Goal: Feedback & Contribution: Leave review/rating

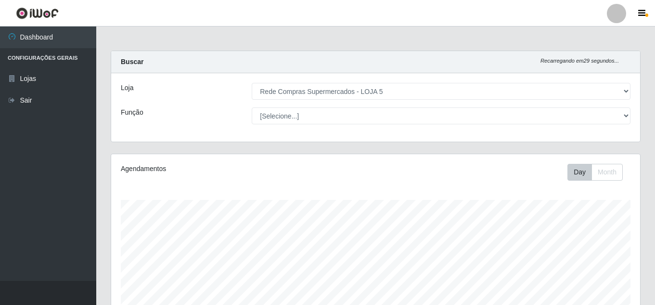
select select "397"
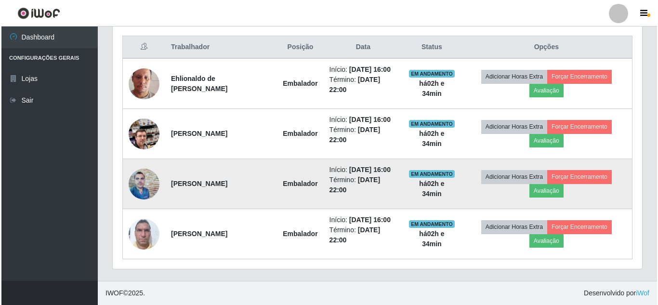
scroll to position [200, 529]
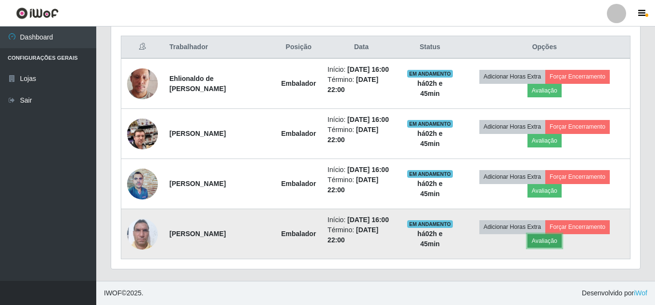
click at [534, 242] on button "Avaliação" at bounding box center [545, 240] width 34 height 13
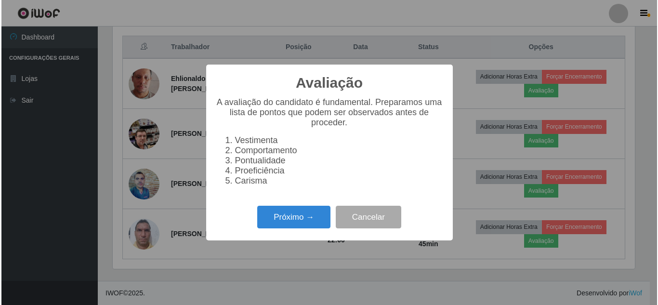
scroll to position [200, 524]
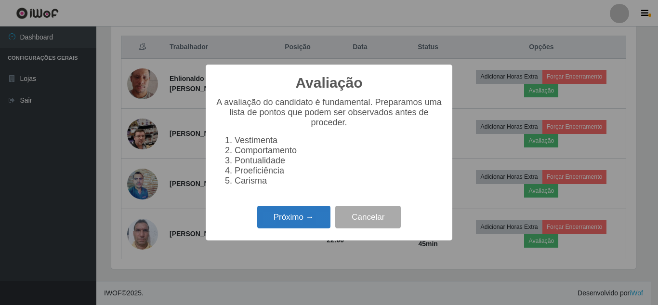
click at [284, 221] on button "Próximo →" at bounding box center [293, 217] width 73 height 23
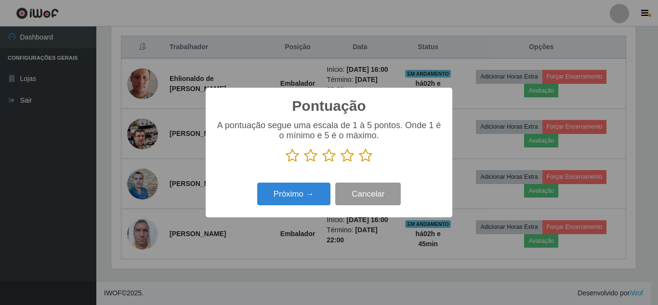
scroll to position [481390, 481065]
click at [371, 157] on icon at bounding box center [365, 155] width 13 height 14
click at [359, 163] on input "radio" at bounding box center [359, 163] width 0 height 0
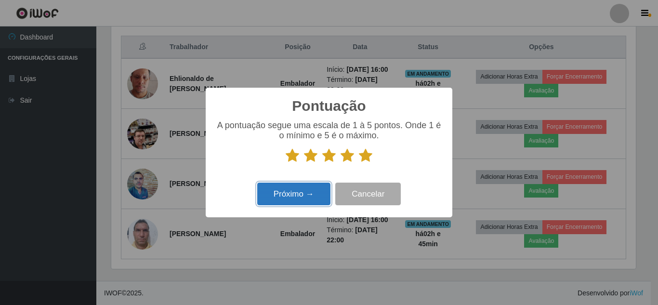
click at [315, 194] on button "Próximo →" at bounding box center [293, 194] width 73 height 23
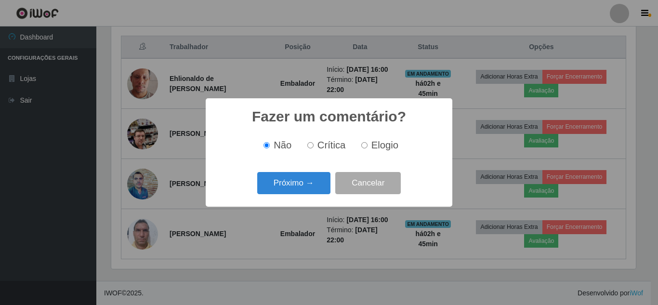
click at [315, 194] on div "Próximo → Cancelar" at bounding box center [328, 182] width 227 height 27
click at [314, 187] on button "Próximo →" at bounding box center [293, 183] width 73 height 23
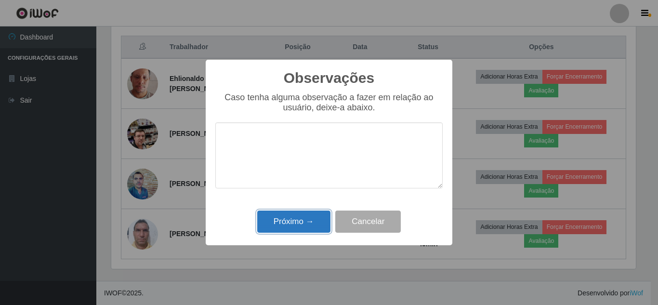
click at [314, 222] on button "Próximo →" at bounding box center [293, 221] width 73 height 23
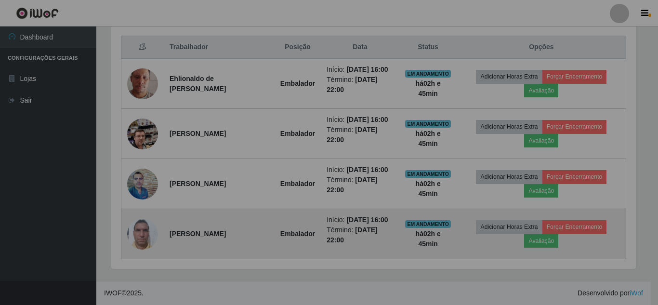
scroll to position [200, 529]
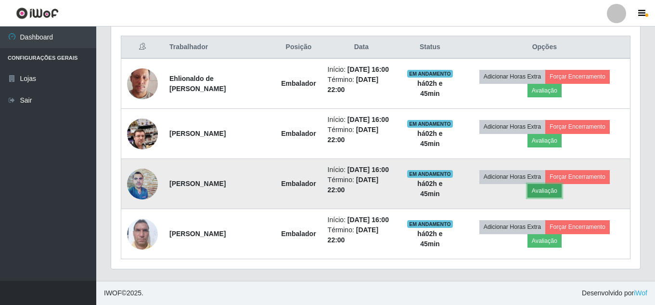
click at [562, 189] on button "Avaliação" at bounding box center [545, 190] width 34 height 13
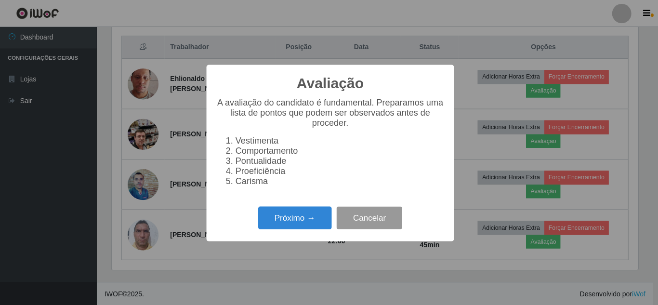
scroll to position [200, 524]
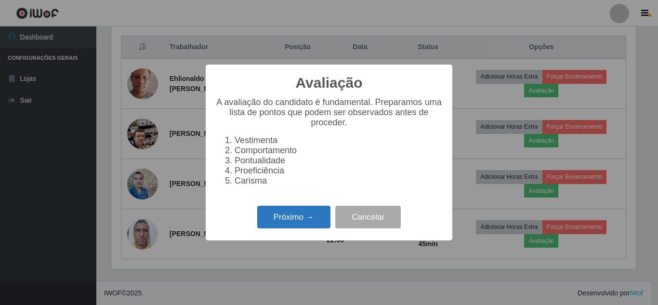
click at [320, 220] on button "Próximo →" at bounding box center [293, 217] width 73 height 23
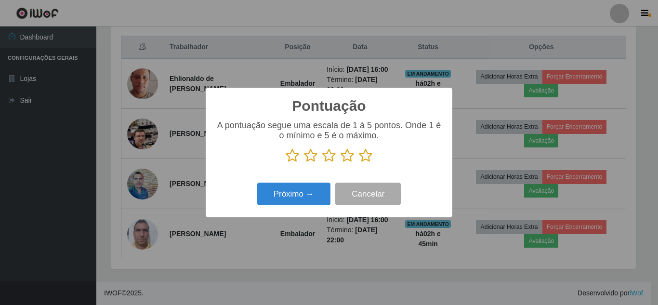
click at [365, 157] on icon at bounding box center [365, 155] width 13 height 14
click at [359, 163] on input "radio" at bounding box center [359, 163] width 0 height 0
click at [296, 210] on div "Pontuação × A pontuação segue uma escala de 1 à 5 pontos. Onde 1 é o mínimo e 5…" at bounding box center [329, 153] width 247 height 130
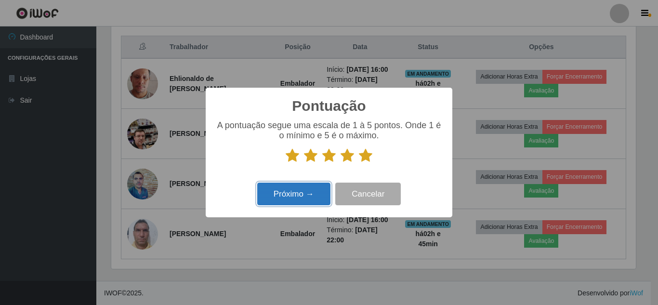
click at [302, 186] on button "Próximo →" at bounding box center [293, 194] width 73 height 23
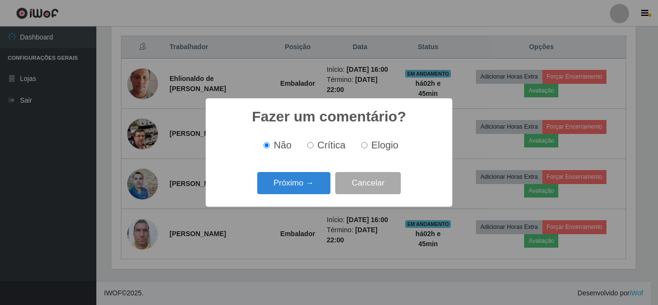
click at [302, 194] on button "Próximo →" at bounding box center [293, 183] width 73 height 23
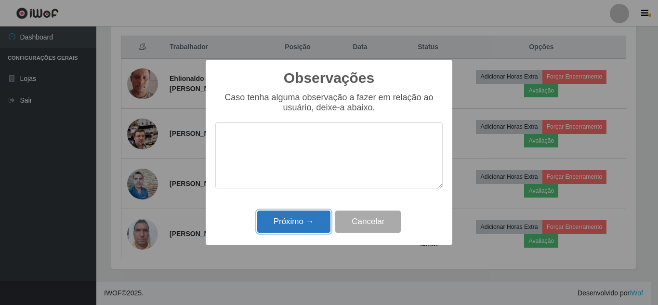
click at [307, 226] on button "Próximo →" at bounding box center [293, 221] width 73 height 23
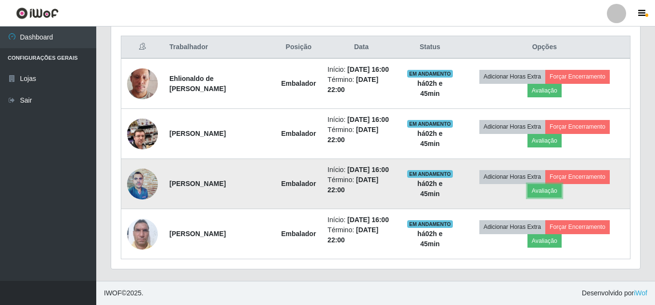
scroll to position [200, 529]
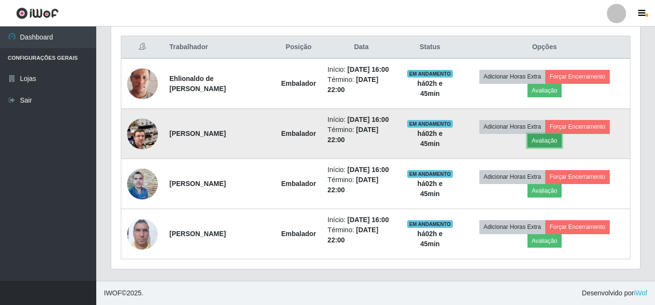
click at [535, 144] on button "Avaliação" at bounding box center [545, 140] width 34 height 13
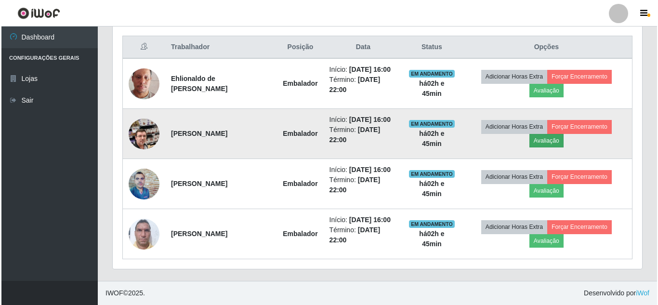
scroll to position [200, 524]
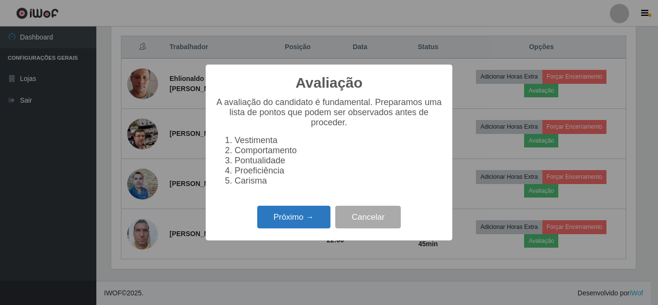
click at [295, 225] on button "Próximo →" at bounding box center [293, 217] width 73 height 23
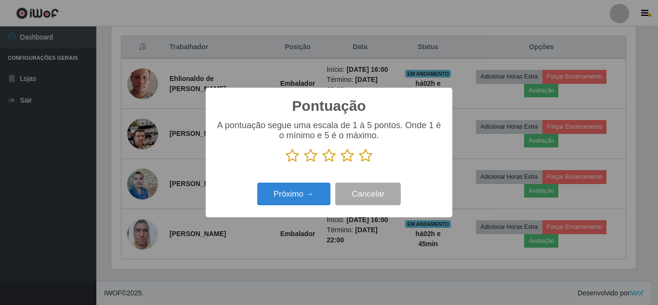
scroll to position [481390, 481065]
click at [365, 161] on icon at bounding box center [365, 155] width 13 height 14
click at [359, 163] on input "radio" at bounding box center [359, 163] width 0 height 0
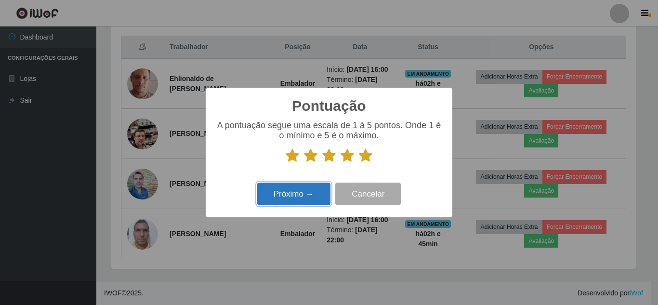
click at [292, 194] on button "Próximo →" at bounding box center [293, 194] width 73 height 23
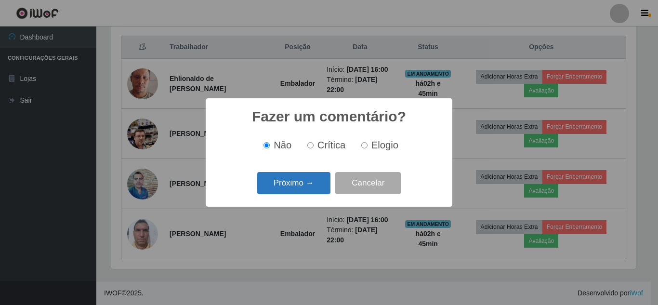
click at [299, 186] on button "Próximo →" at bounding box center [293, 183] width 73 height 23
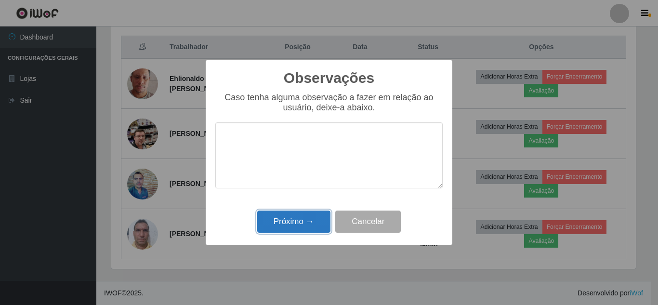
click at [295, 215] on button "Próximo →" at bounding box center [293, 221] width 73 height 23
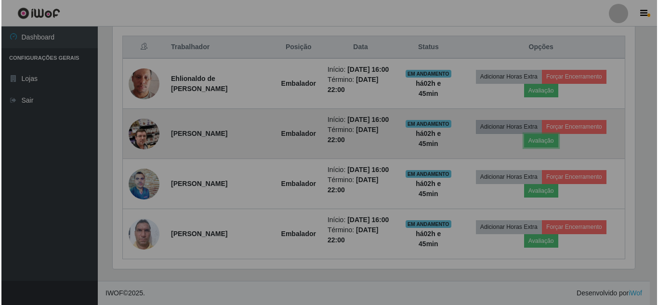
scroll to position [200, 529]
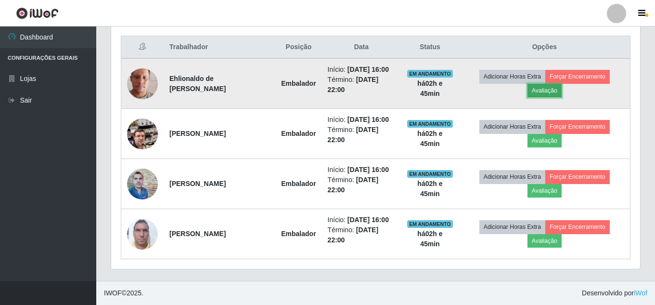
click at [544, 92] on button "Avaliação" at bounding box center [545, 90] width 34 height 13
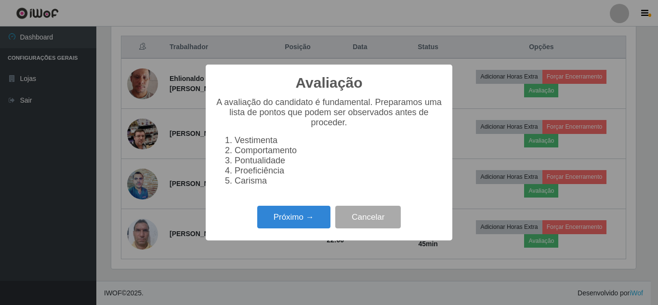
scroll to position [200, 524]
click at [303, 211] on div "Próximo → Cancelar" at bounding box center [328, 216] width 227 height 27
click at [305, 219] on button "Próximo →" at bounding box center [293, 217] width 73 height 23
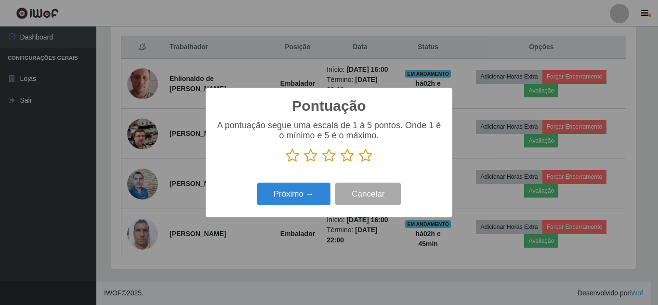
click at [351, 165] on div "A pontuação segue uma escala de 1 à 5 pontos. Onde 1 é o mínimo e 5 é o máximo." at bounding box center [328, 145] width 227 height 50
click at [367, 153] on icon at bounding box center [365, 155] width 13 height 14
click at [359, 163] on input "radio" at bounding box center [359, 163] width 0 height 0
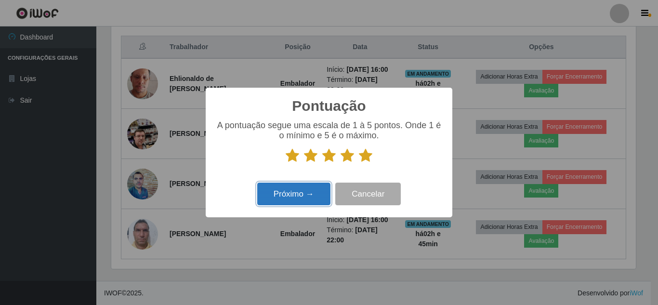
click at [297, 193] on button "Próximo →" at bounding box center [293, 194] width 73 height 23
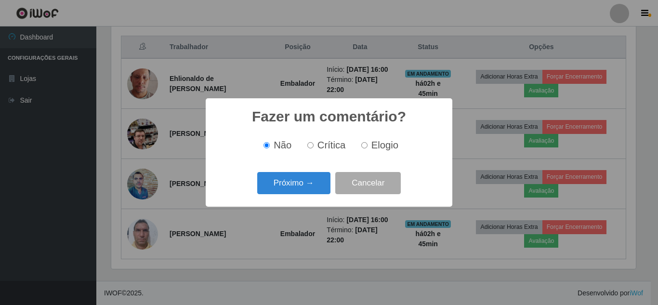
click at [299, 183] on button "Próximo →" at bounding box center [293, 183] width 73 height 23
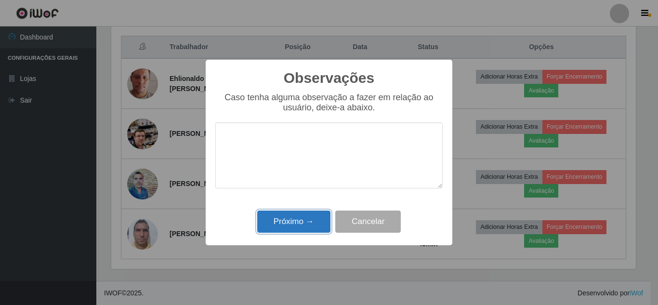
drag, startPoint x: 300, startPoint y: 212, endPoint x: 333, endPoint y: 210, distance: 32.8
click at [301, 212] on button "Próximo →" at bounding box center [293, 221] width 73 height 23
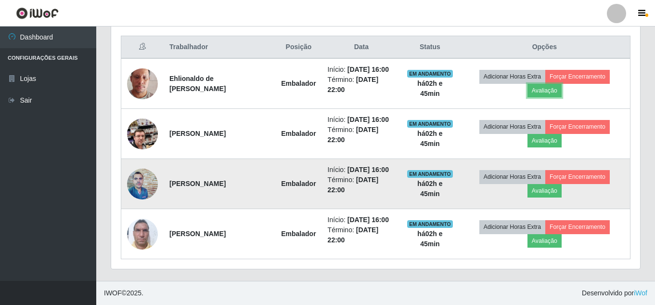
scroll to position [267, 0]
